Goal: Task Accomplishment & Management: Use online tool/utility

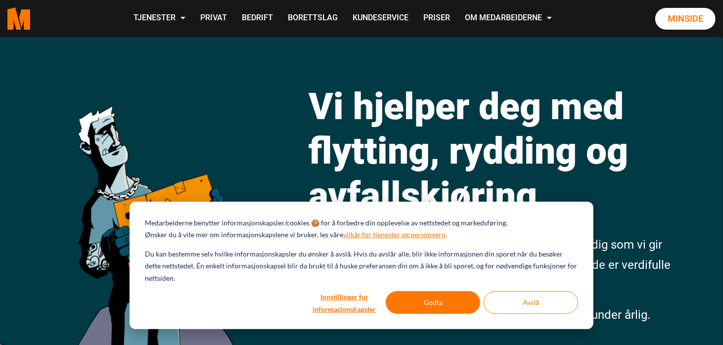
scroll to position [37, 0]
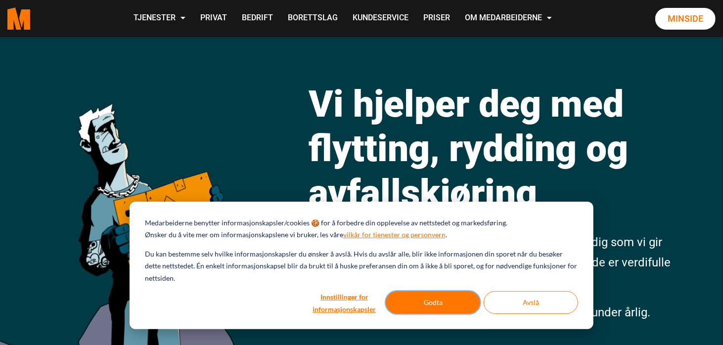
click at [441, 308] on button "Godta" at bounding box center [433, 302] width 94 height 23
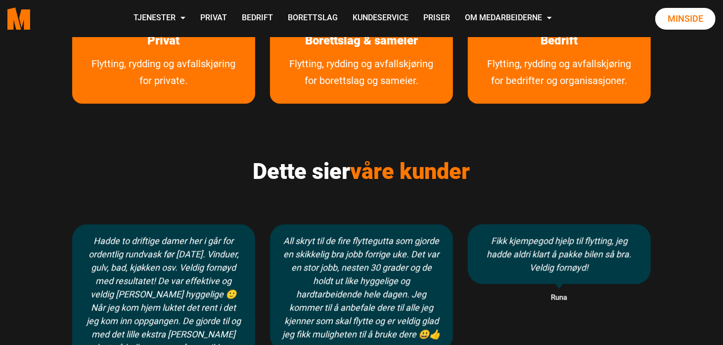
scroll to position [585, 0]
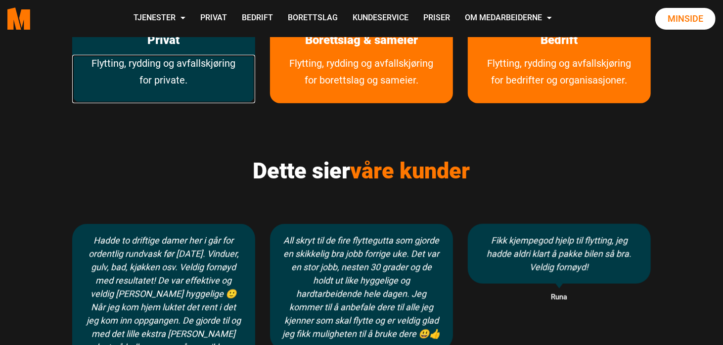
click at [162, 78] on link "Flytting, rydding og avfallskjøring for private." at bounding box center [163, 79] width 183 height 48
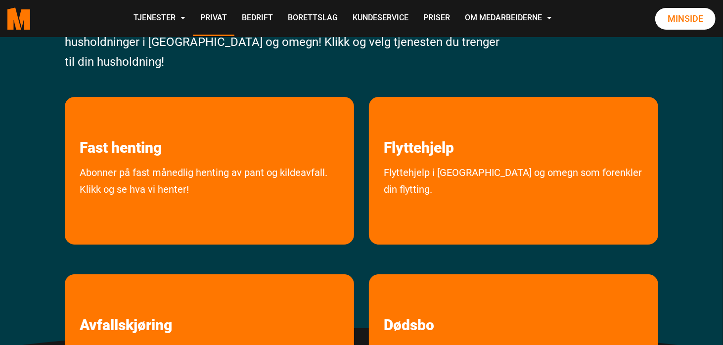
scroll to position [154, 0]
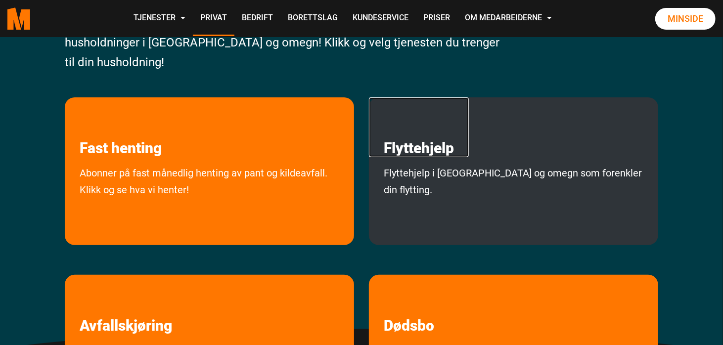
click at [426, 149] on link "Flyttehjelp" at bounding box center [419, 127] width 100 height 60
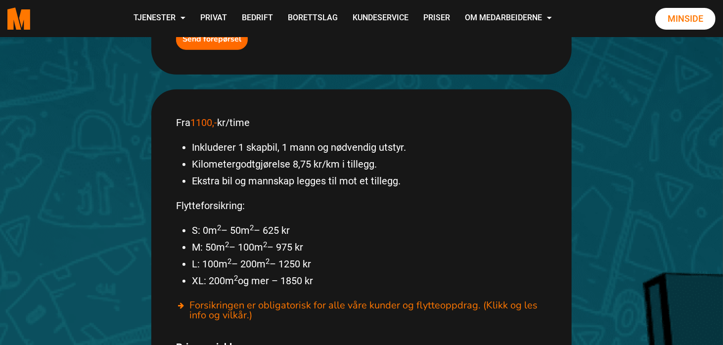
scroll to position [485, 0]
